Goal: Task Accomplishment & Management: Use online tool/utility

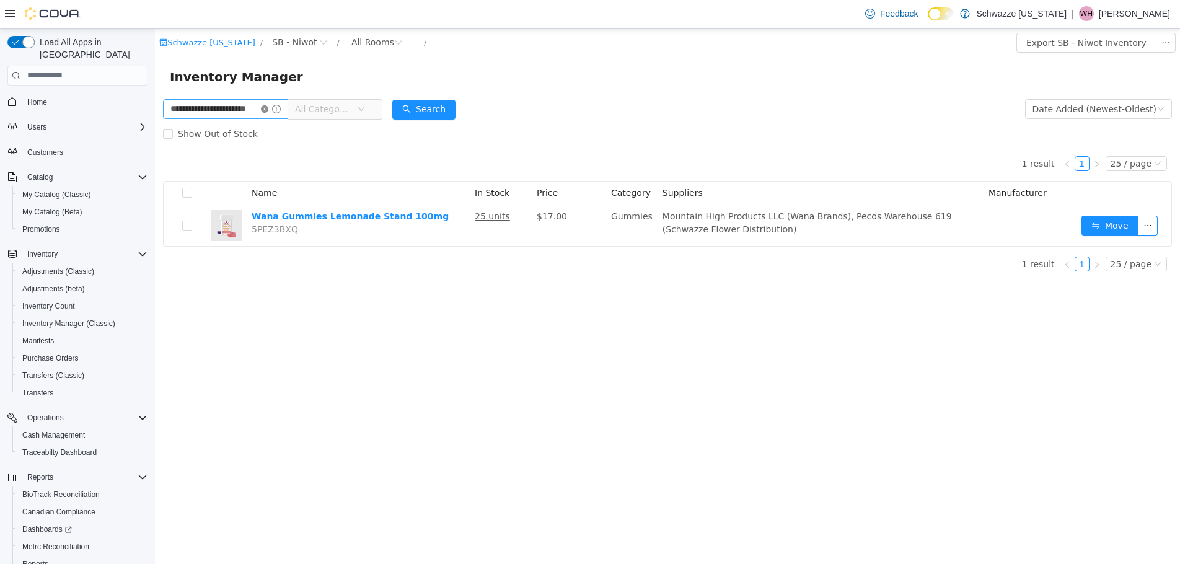
click at [268, 105] on icon "icon: close-circle" at bounding box center [264, 108] width 7 height 7
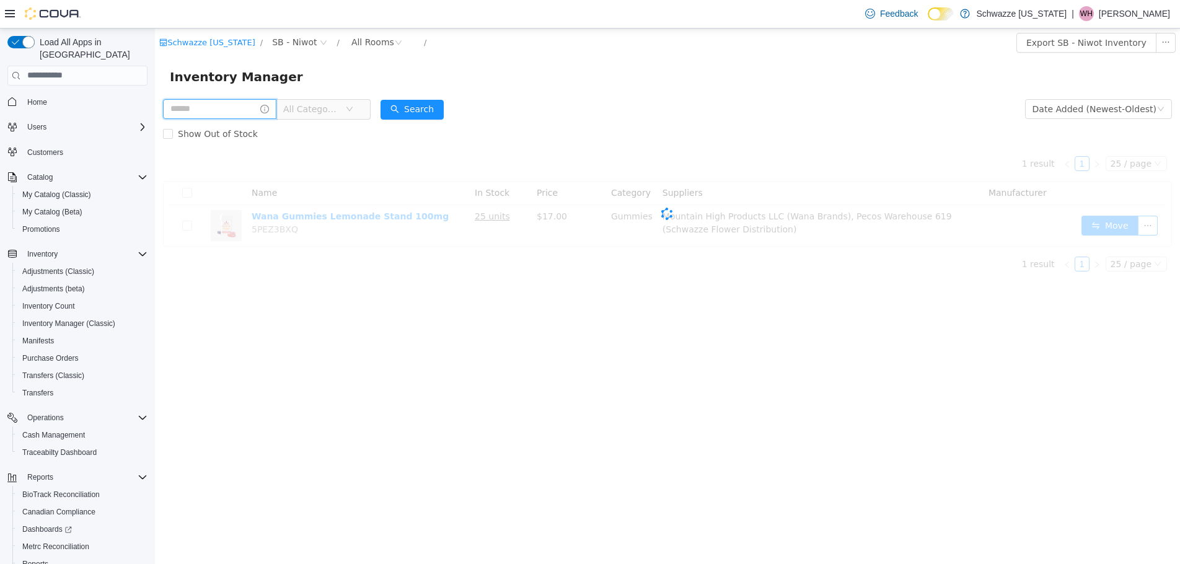
drag, startPoint x: 256, startPoint y: 105, endPoint x: 247, endPoint y: 98, distance: 11.9
click at [254, 105] on input "text" at bounding box center [219, 109] width 113 height 20
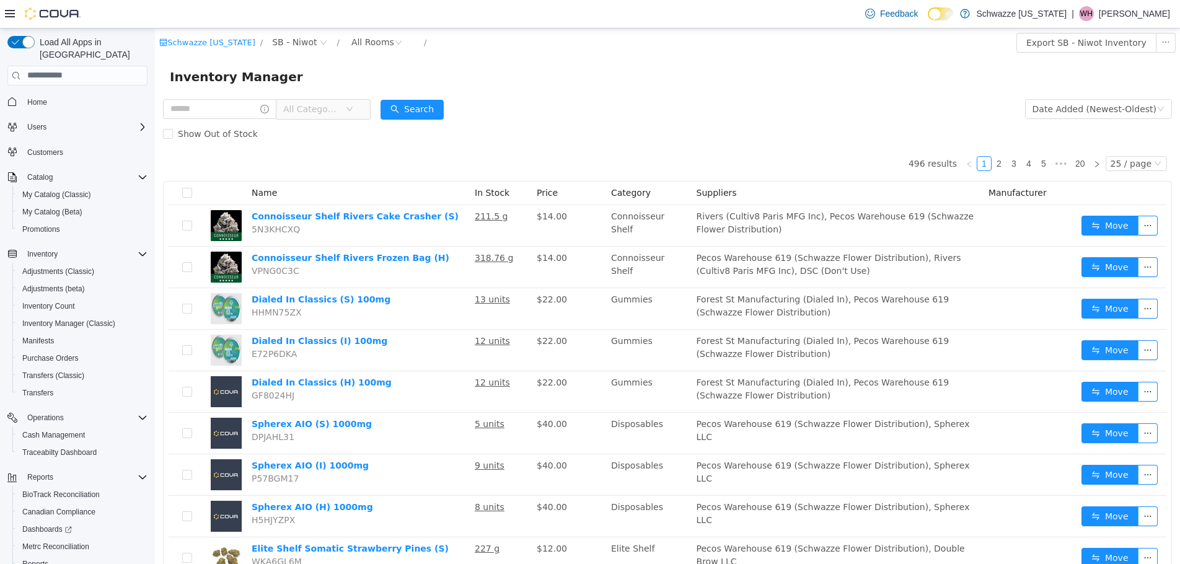
drag, startPoint x: 668, startPoint y: 113, endPoint x: 656, endPoint y: 114, distance: 12.4
click at [662, 115] on form "All Categories Date Added (Newest-Oldest) Search Show Out of Stock" at bounding box center [667, 121] width 1009 height 50
click at [1116, 11] on p "[PERSON_NAME]" at bounding box center [1134, 13] width 71 height 15
click at [1091, 117] on span "Sign Out" at bounding box center [1090, 121] width 33 height 12
